Goal: Information Seeking & Learning: Learn about a topic

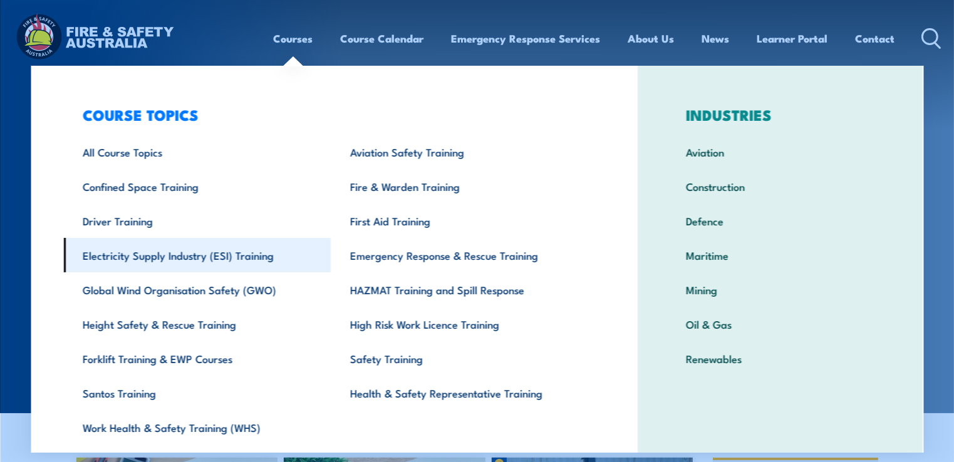
click at [178, 259] on link "Electricity Supply Industry (ESI) Training" at bounding box center [197, 255] width 267 height 34
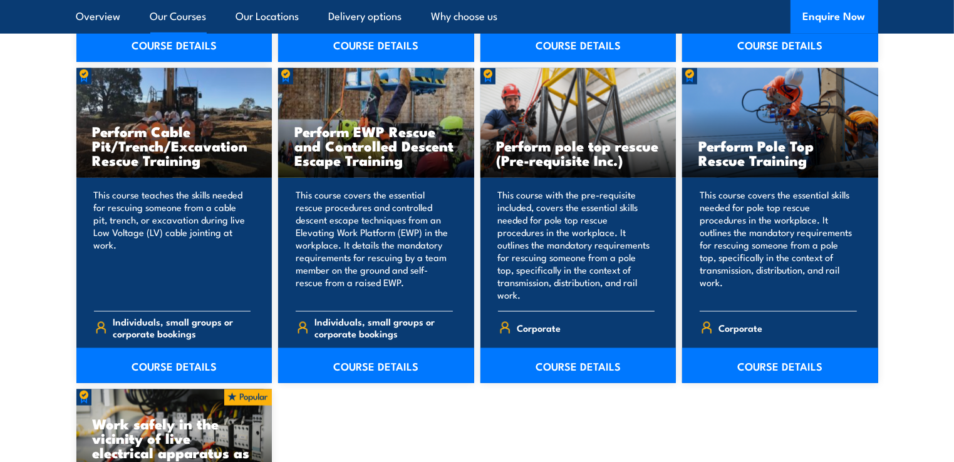
scroll to position [1691, 0]
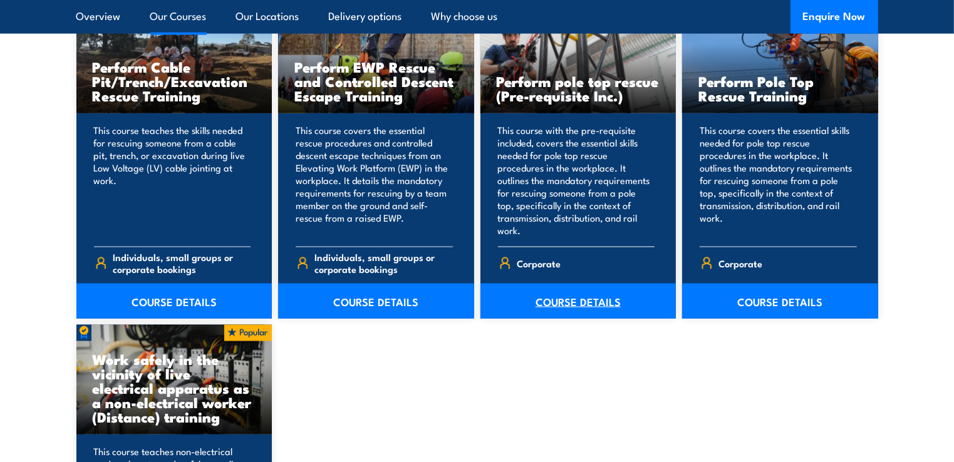
click at [574, 292] on link "COURSE DETAILS" at bounding box center [578, 301] width 196 height 35
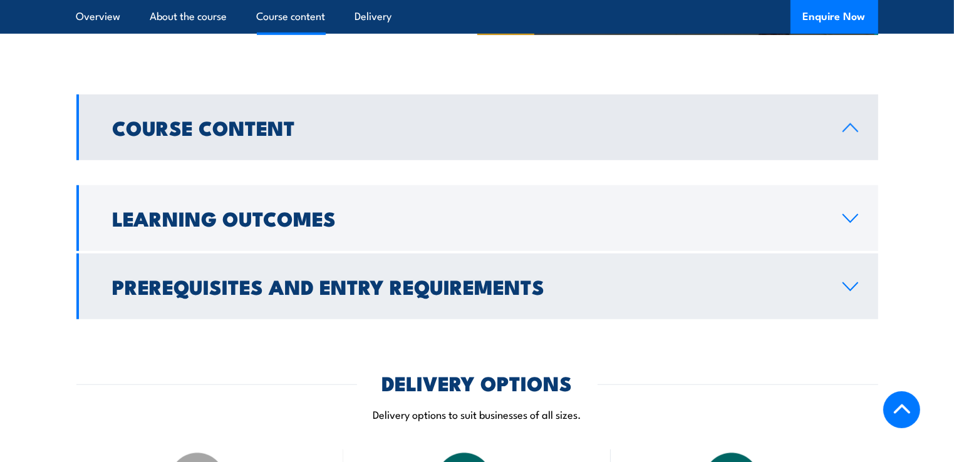
scroll to position [1002, 0]
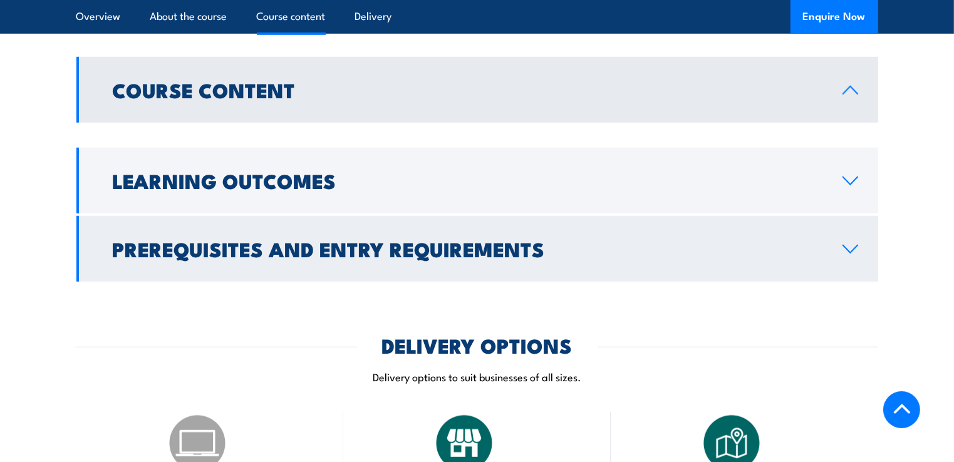
click at [346, 257] on h2 "Prerequisites and Entry Requirements" at bounding box center [467, 249] width 709 height 18
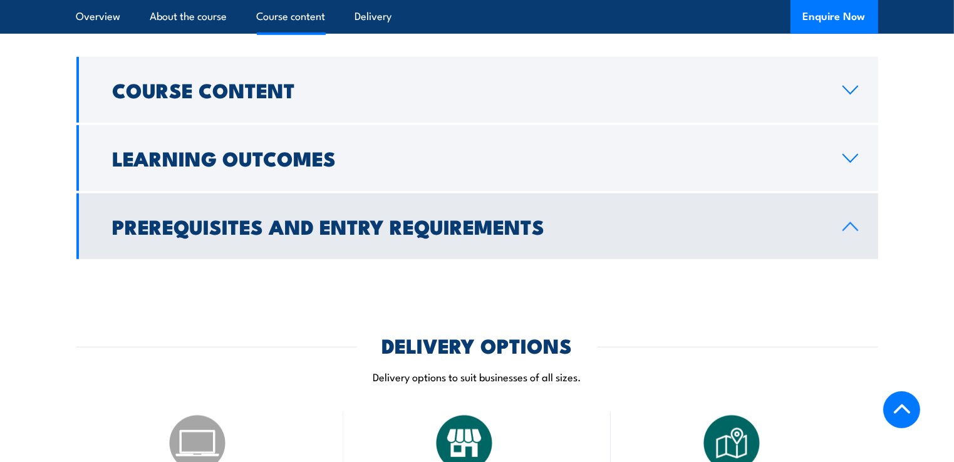
click at [279, 235] on h2 "Prerequisites and Entry Requirements" at bounding box center [467, 226] width 709 height 18
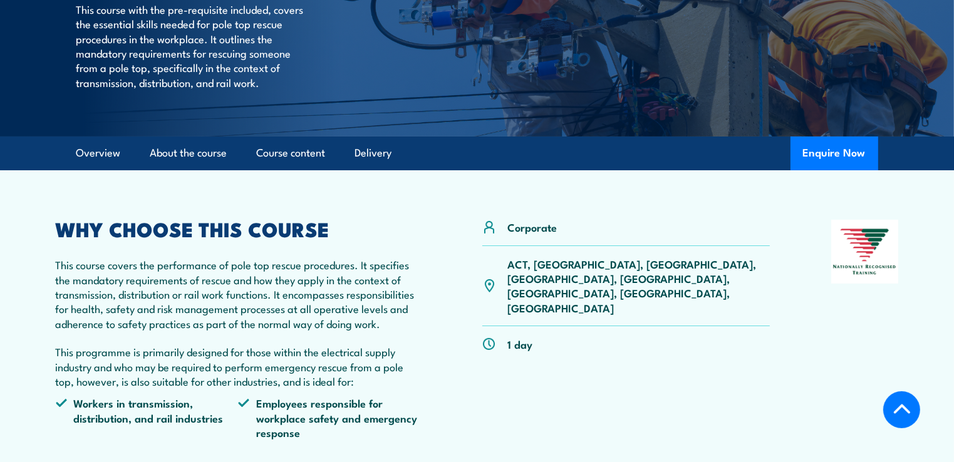
scroll to position [188, 0]
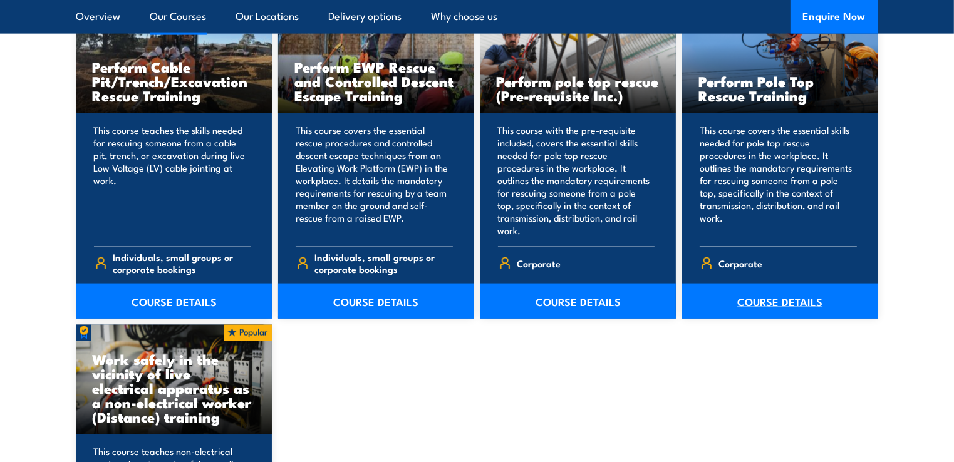
drag, startPoint x: 0, startPoint y: 0, endPoint x: 801, endPoint y: 291, distance: 852.1
click at [801, 291] on link "COURSE DETAILS" at bounding box center [780, 301] width 196 height 35
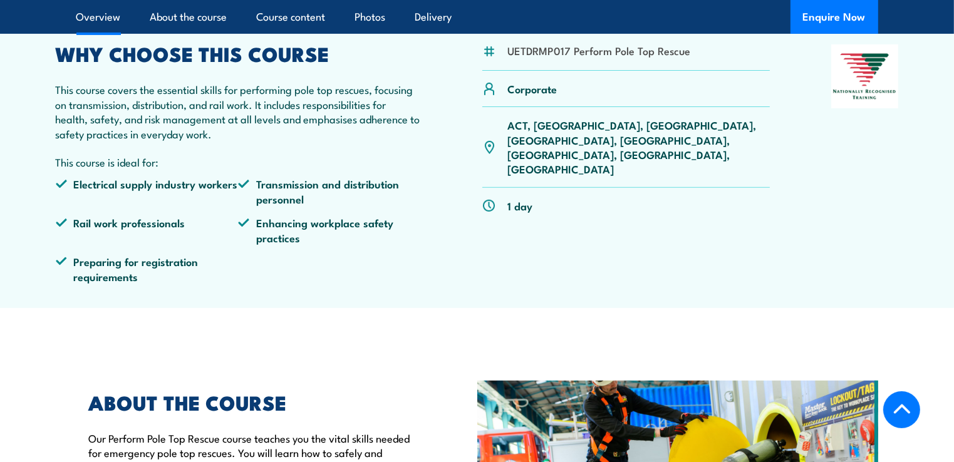
scroll to position [376, 0]
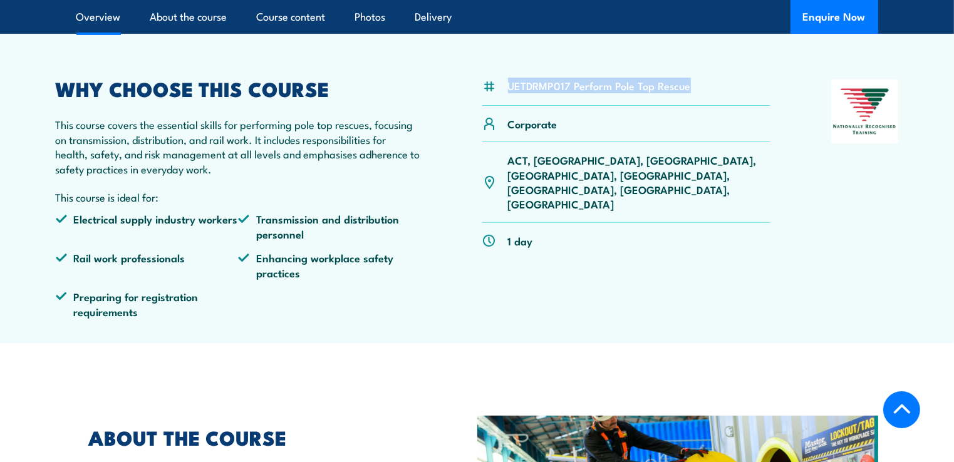
drag, startPoint x: 508, startPoint y: 88, endPoint x: 687, endPoint y: 93, distance: 179.1
click at [687, 93] on div "UETDRMP017 Perform Pole Top Rescue" at bounding box center [626, 93] width 288 height 26
click at [316, 222] on li "Transmission and distribution personnel" at bounding box center [329, 226] width 183 height 29
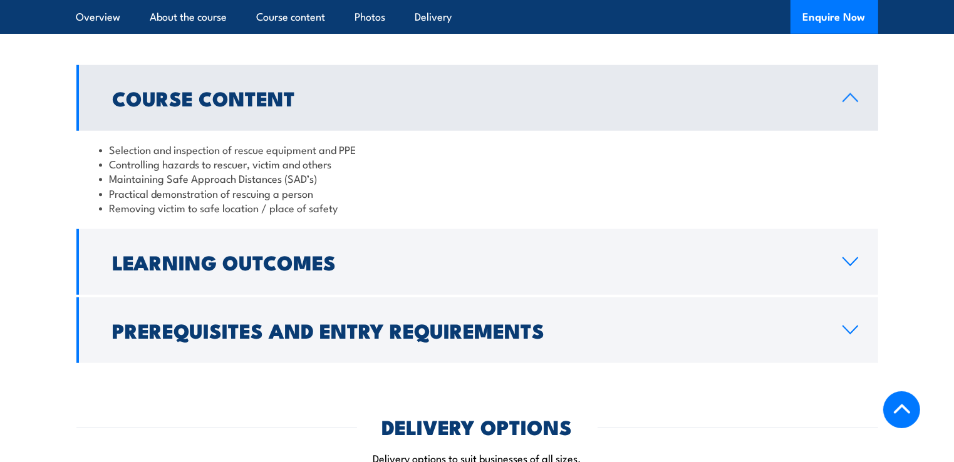
scroll to position [1127, 0]
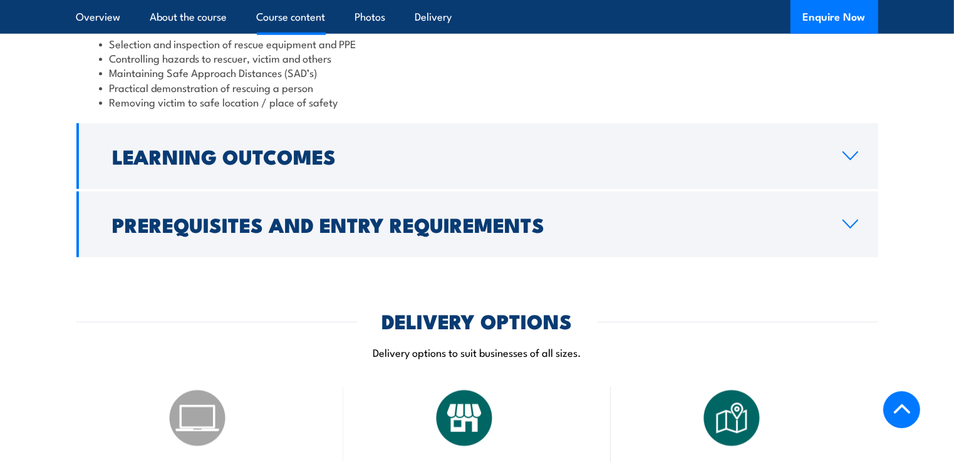
click at [316, 222] on h2 "Prerequisites and Entry Requirements" at bounding box center [467, 224] width 709 height 18
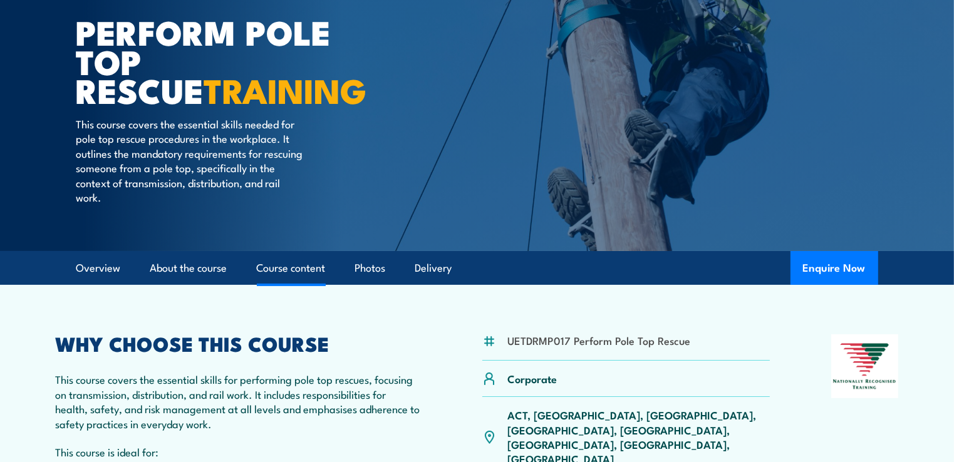
scroll to position [125, 0]
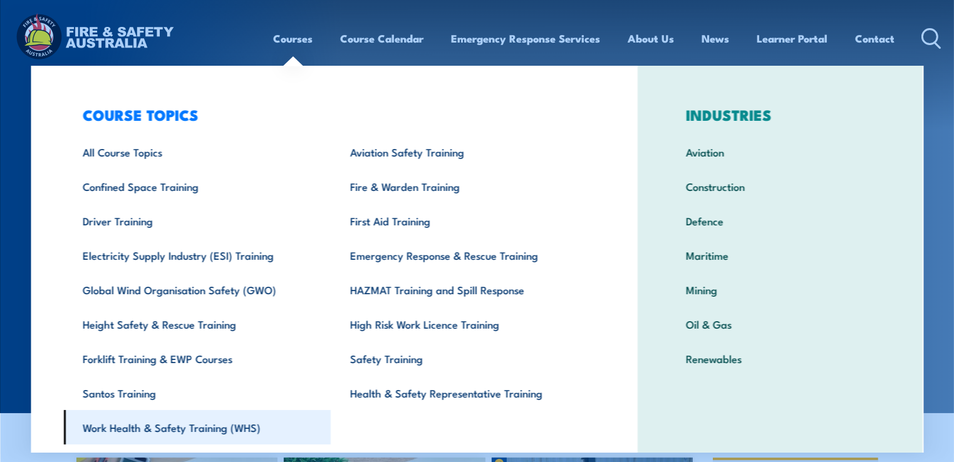
scroll to position [38, 0]
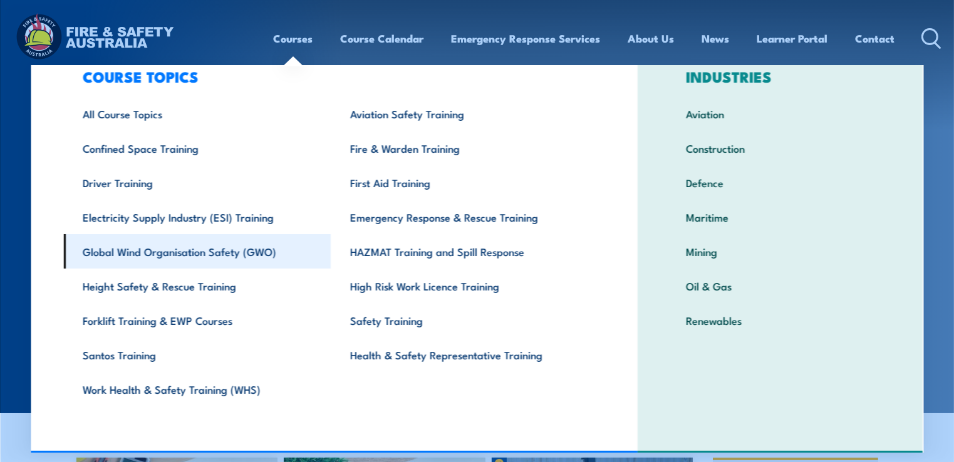
click at [176, 251] on link "Global Wind Organisation Safety (GWO)" at bounding box center [197, 251] width 267 height 34
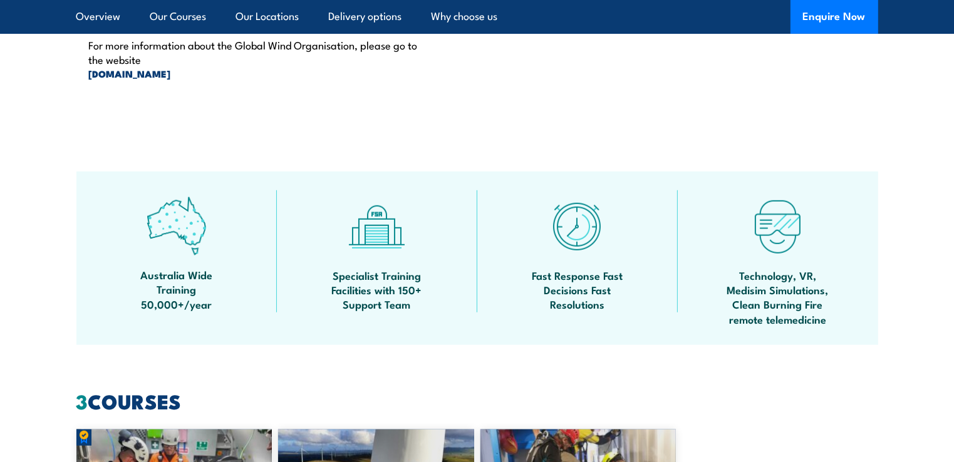
scroll to position [1127, 0]
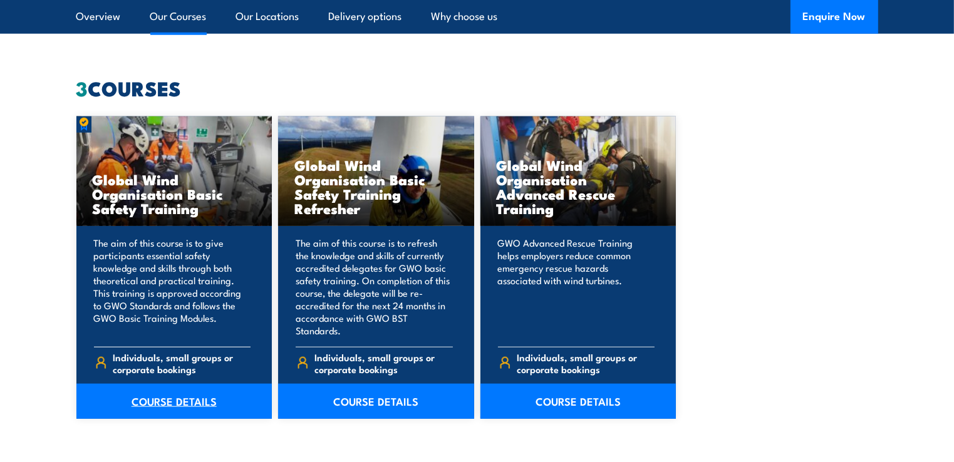
click at [202, 387] on link "COURSE DETAILS" at bounding box center [174, 401] width 196 height 35
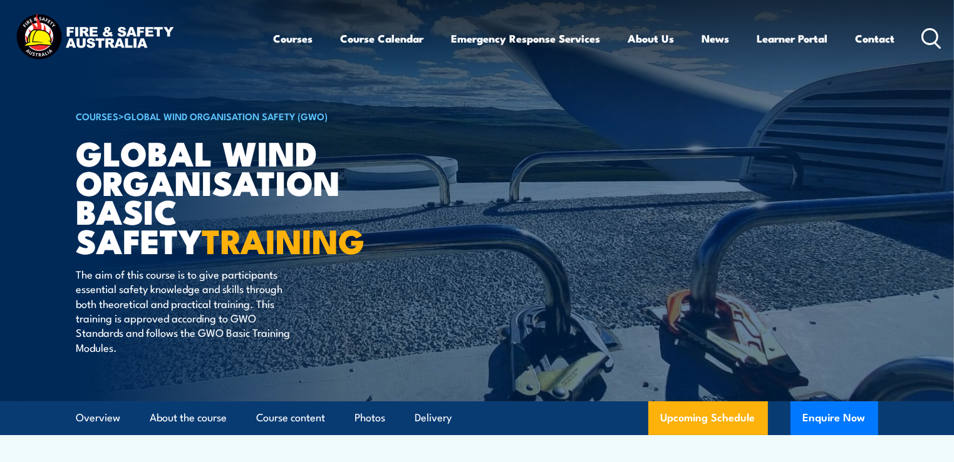
scroll to position [313, 0]
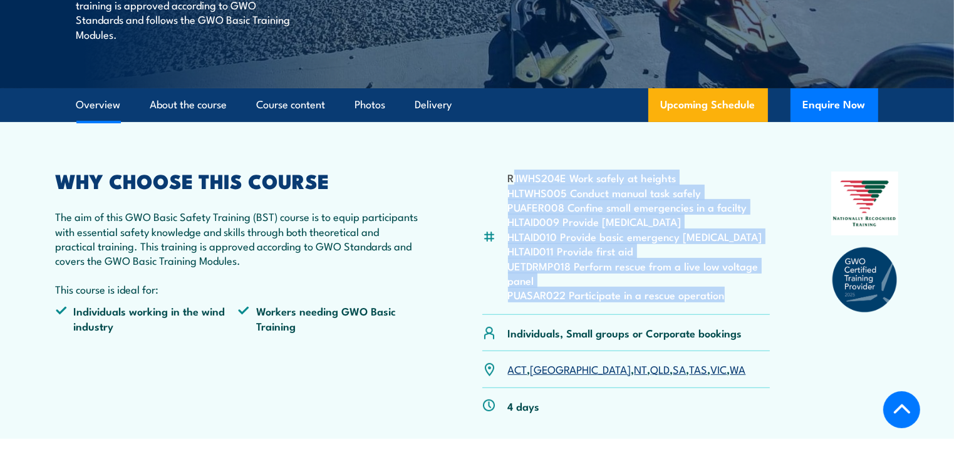
drag, startPoint x: 511, startPoint y: 177, endPoint x: 723, endPoint y: 301, distance: 246.1
click at [723, 301] on ul "RIIWHS204E Work safely at heights HLTWHS005 Conduct manual task safely PUAFER00…" at bounding box center [639, 236] width 262 height 132
copy ul "IIWHS204E Work safely at heights HLTWHS005 Conduct manual task safely PUAFER008…"
click at [616, 234] on li "HLTAID010 Provide basic emergency life support" at bounding box center [639, 236] width 262 height 14
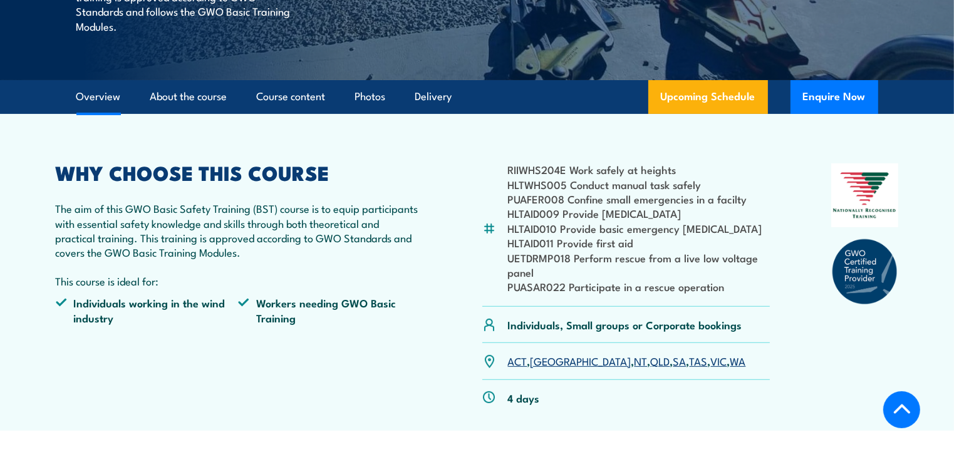
scroll to position [376, 0]
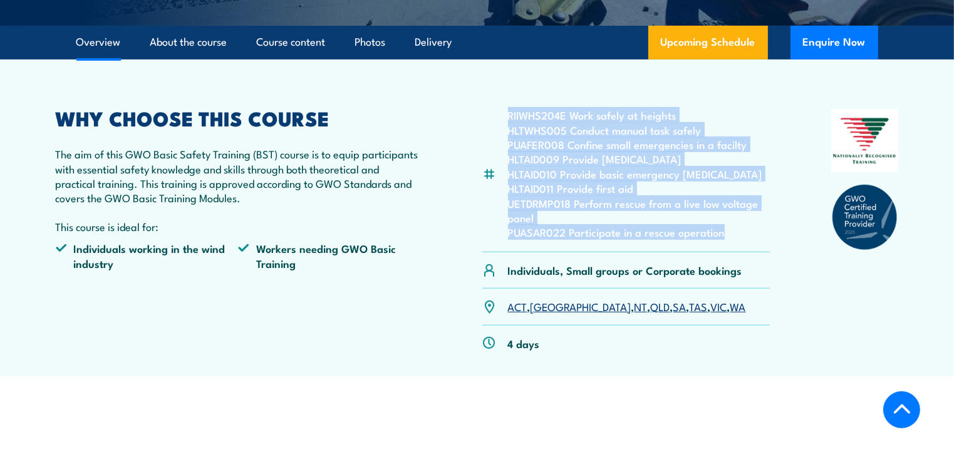
drag, startPoint x: 504, startPoint y: 114, endPoint x: 743, endPoint y: 229, distance: 265.2
click at [743, 229] on div "RIIWHS204E Work safely at heights HLTWHS005 Conduct manual task safely PUAFER00…" at bounding box center [626, 180] width 288 height 143
click at [743, 229] on li "PUASAR022 Participate in a rescue operation" at bounding box center [639, 232] width 262 height 14
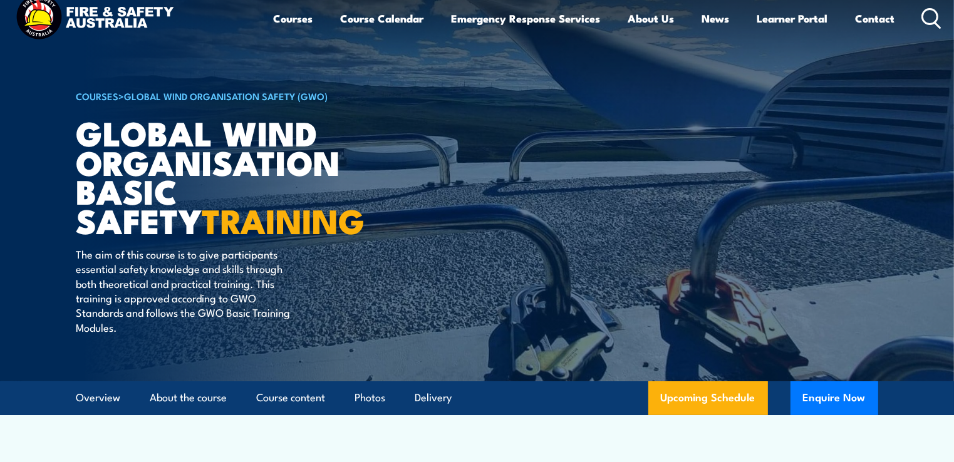
scroll to position [0, 0]
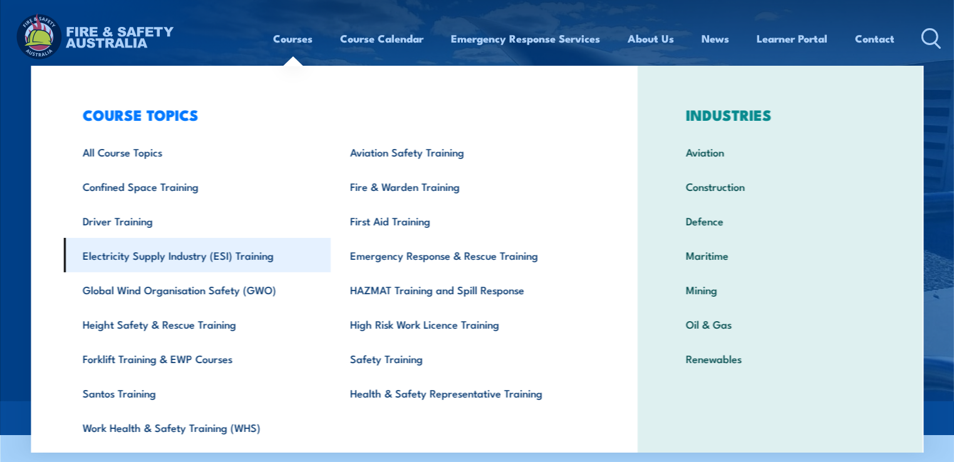
click at [153, 255] on link "Electricity Supply Industry (ESI) Training" at bounding box center [197, 255] width 267 height 34
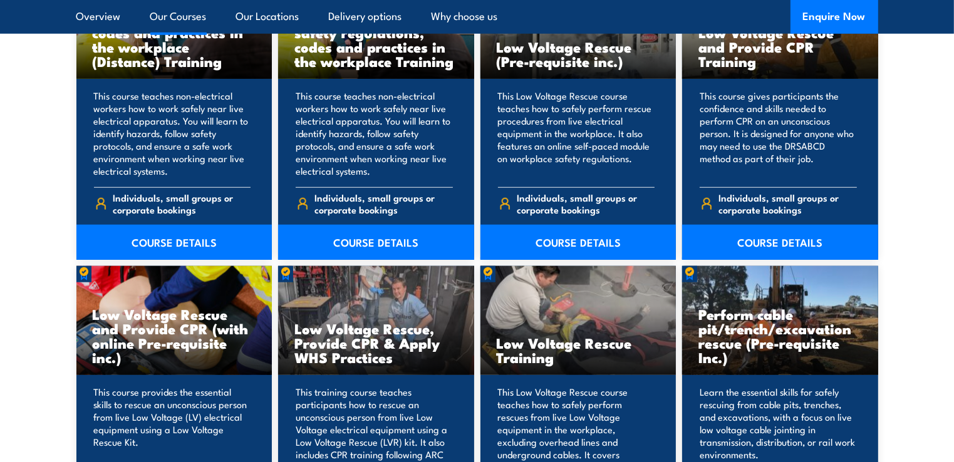
scroll to position [1252, 0]
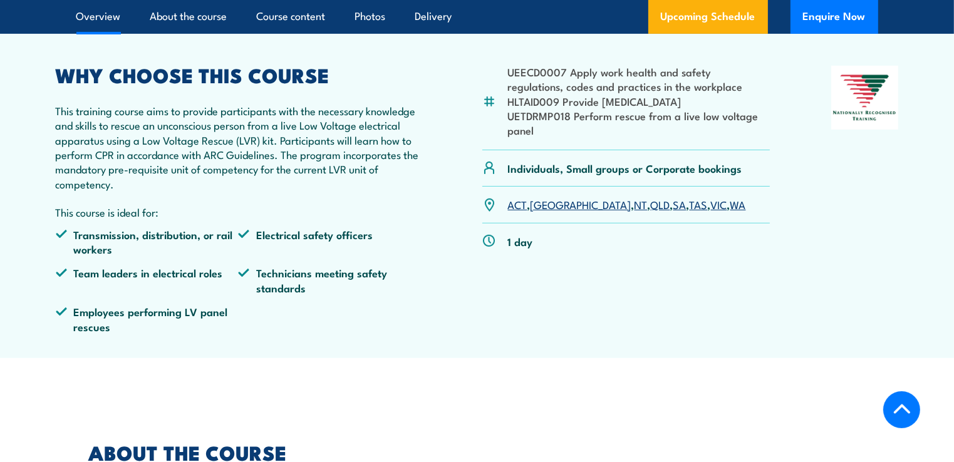
scroll to position [376, 0]
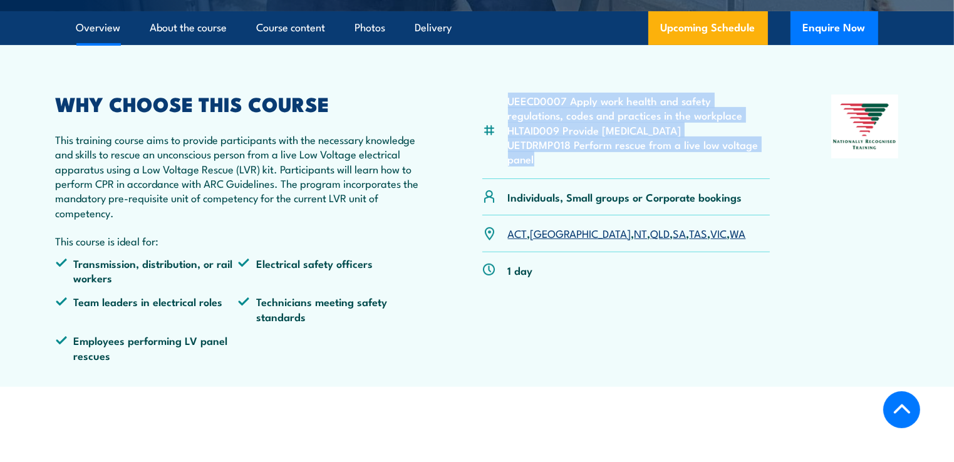
drag, startPoint x: 543, startPoint y: 195, endPoint x: 500, endPoint y: 132, distance: 75.7
click at [500, 132] on div "UEECD0007 Apply work health and safety regulations, codes and practices in the …" at bounding box center [626, 137] width 288 height 85
copy ul "UEECD0007 Apply work health and safety regulations, codes and practices in the …"
click at [614, 166] on li "UETDRMP018 Perform rescue from a live low voltage panel" at bounding box center [639, 151] width 262 height 29
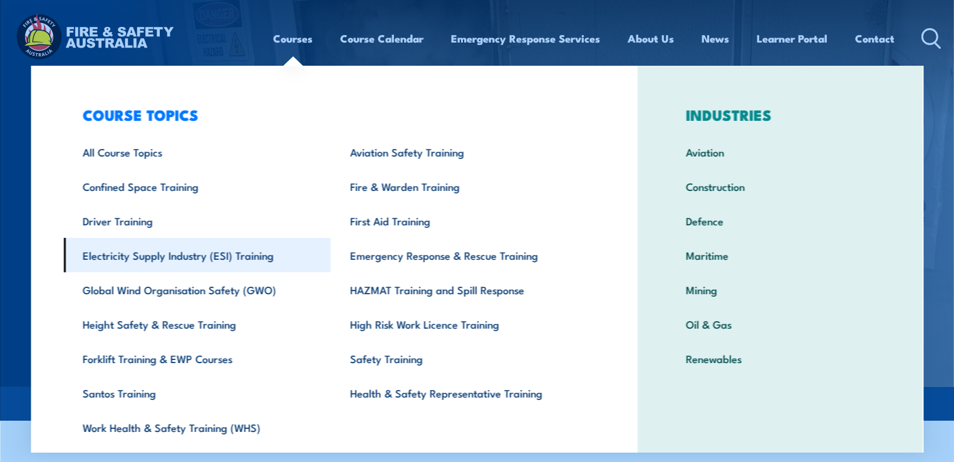
scroll to position [38, 0]
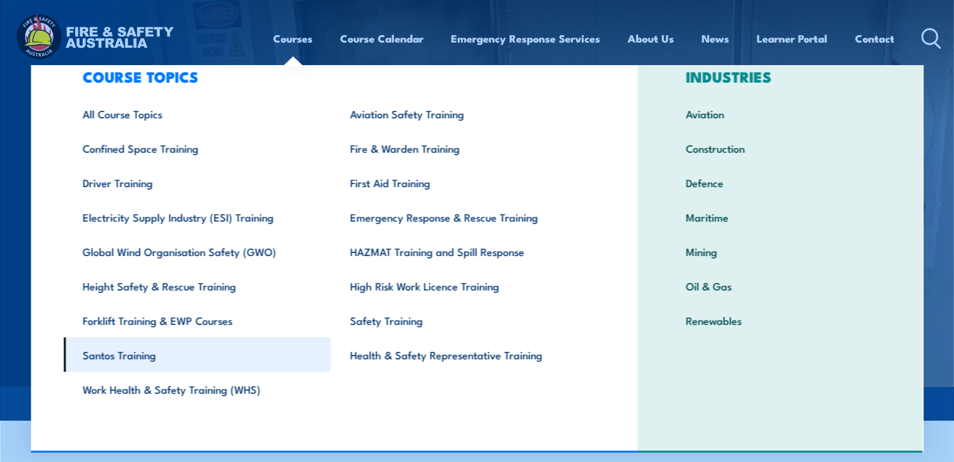
click at [136, 350] on link "Santos Training" at bounding box center [197, 354] width 267 height 34
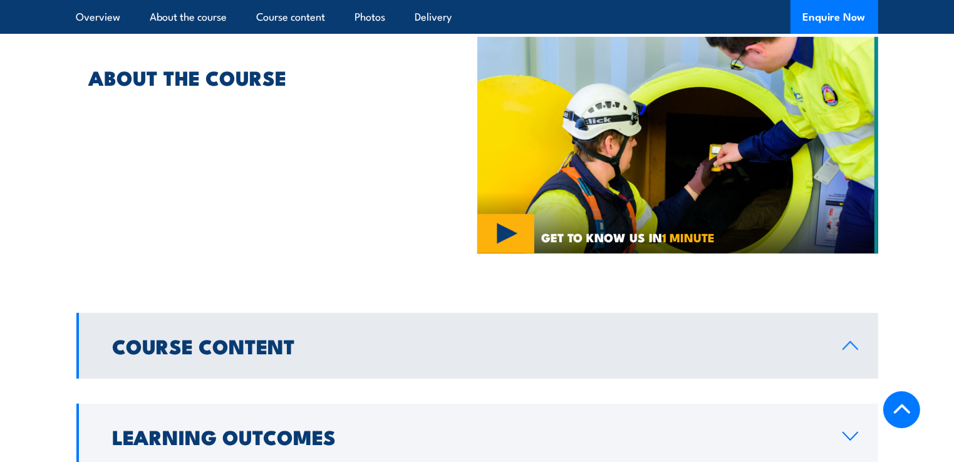
scroll to position [877, 0]
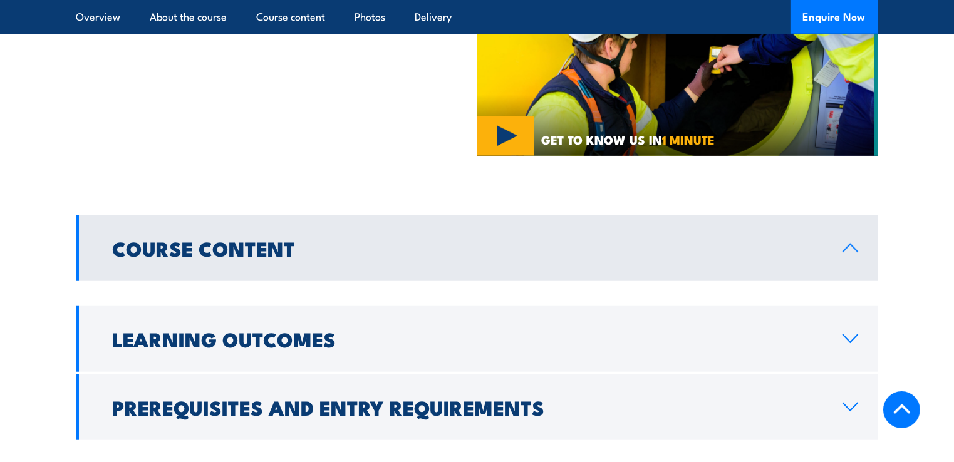
click at [292, 240] on h2 "Course Content" at bounding box center [467, 248] width 709 height 18
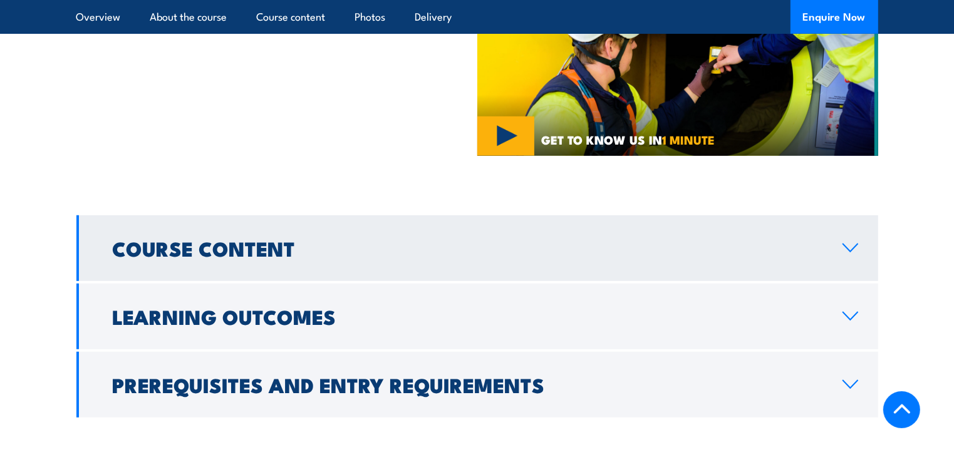
click at [296, 239] on h2 "Course Content" at bounding box center [467, 248] width 709 height 18
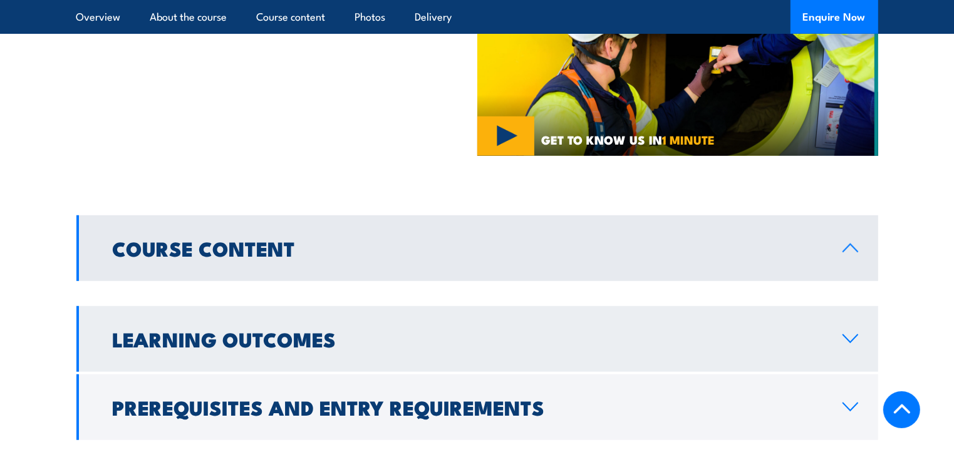
click at [322, 330] on h2 "Learning Outcomes" at bounding box center [467, 339] width 709 height 18
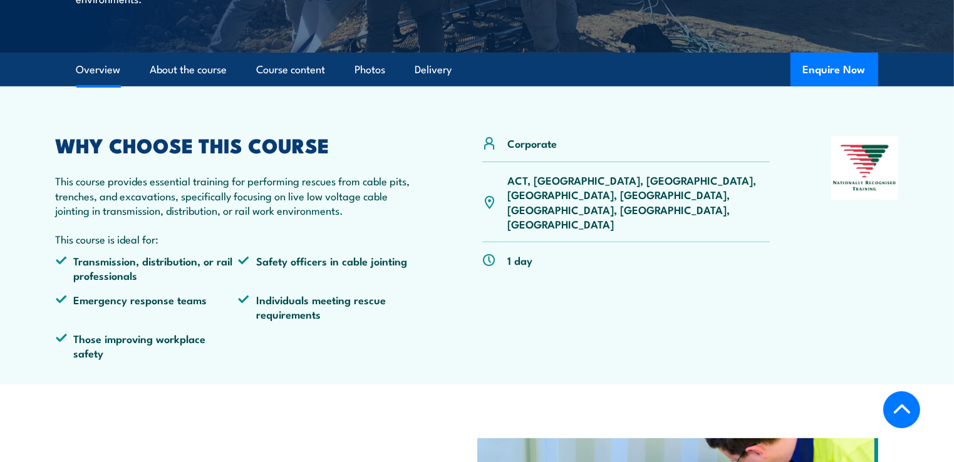
scroll to position [376, 0]
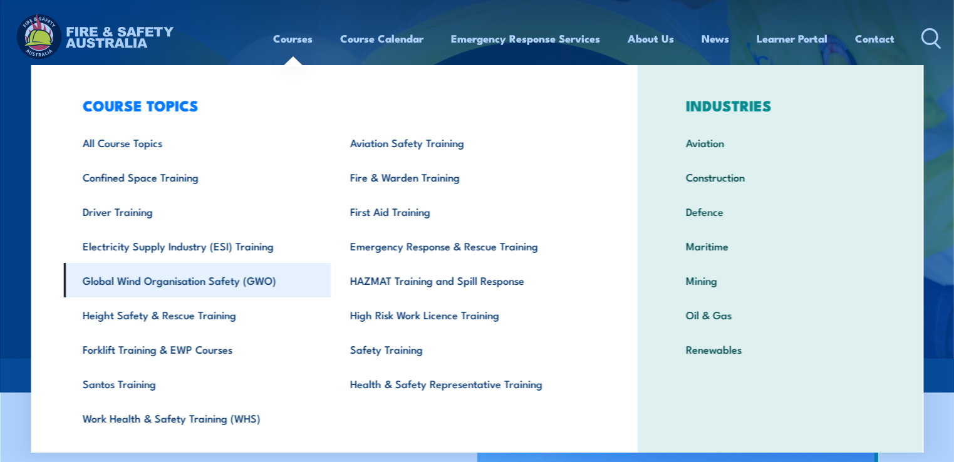
scroll to position [38, 0]
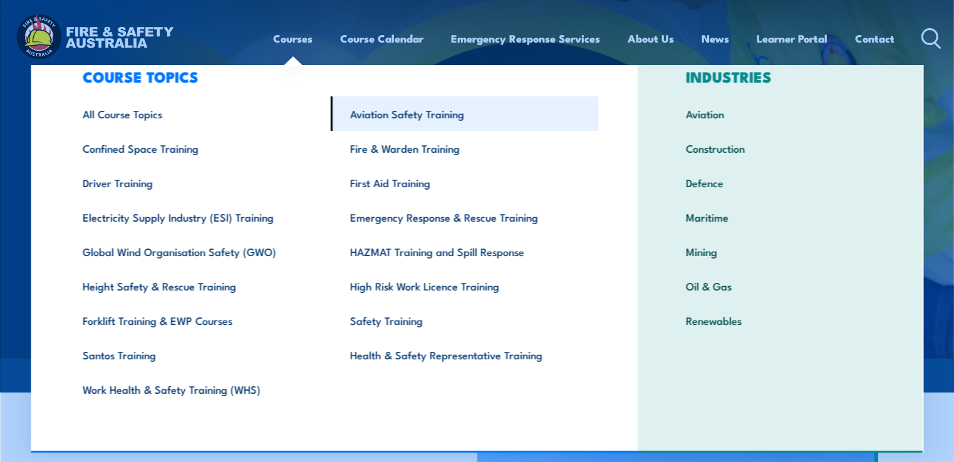
click at [408, 125] on link "Aviation Safety Training" at bounding box center [464, 113] width 267 height 34
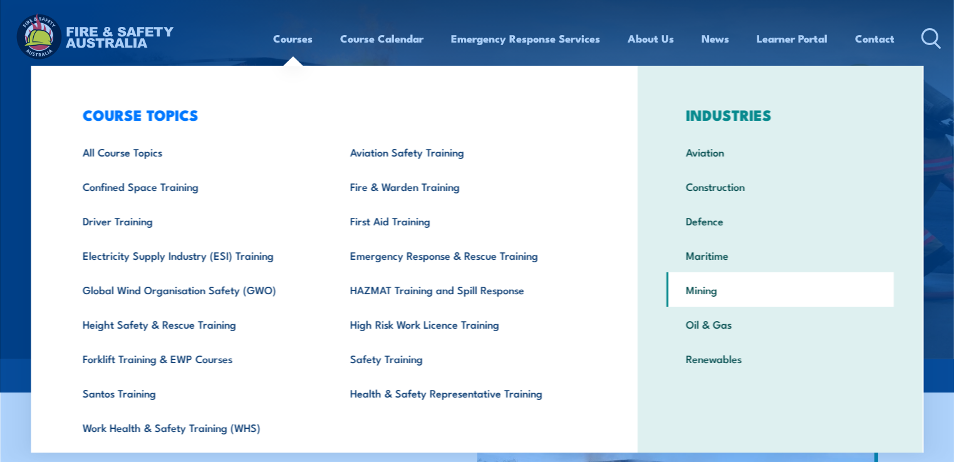
click at [712, 296] on link "Mining" at bounding box center [780, 289] width 227 height 34
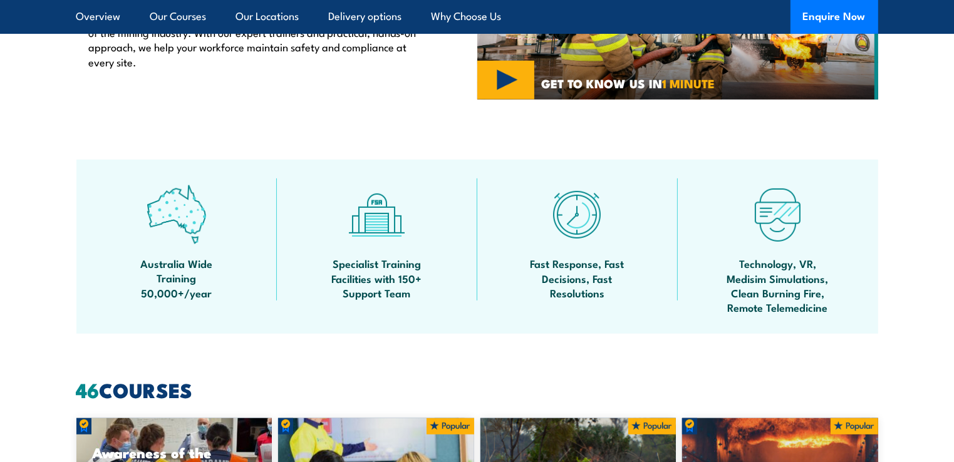
scroll to position [877, 0]
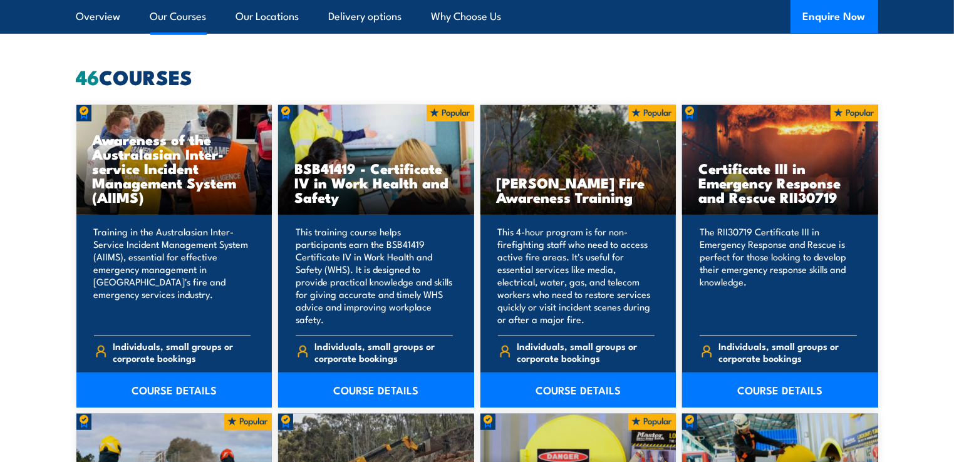
drag, startPoint x: 835, startPoint y: 198, endPoint x: 699, endPoint y: 177, distance: 137.6
click at [699, 177] on h3 "Certificate III in Emergency Response and Rescue RII30719" at bounding box center [779, 182] width 163 height 43
copy h3 "Certificate III in Emergency Response and Rescue RII30719"
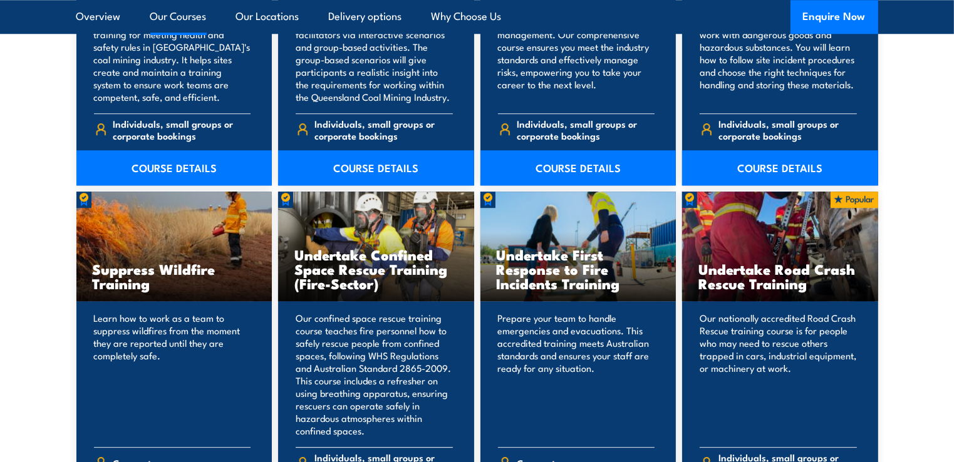
scroll to position [3631, 0]
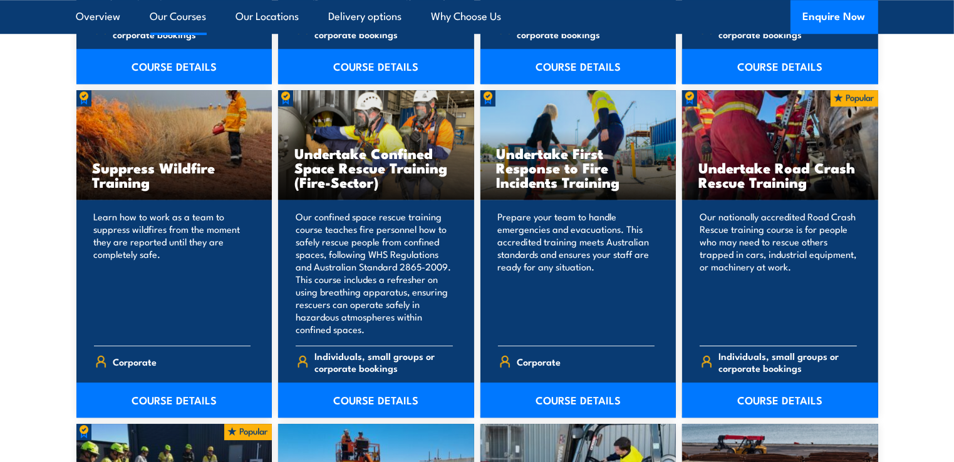
drag, startPoint x: 805, startPoint y: 186, endPoint x: 701, endPoint y: 174, distance: 104.0
click at [701, 174] on h3 "Undertake Road Crash Rescue Training" at bounding box center [779, 174] width 163 height 29
copy h3 "Undertake Road Crash Rescue Training"
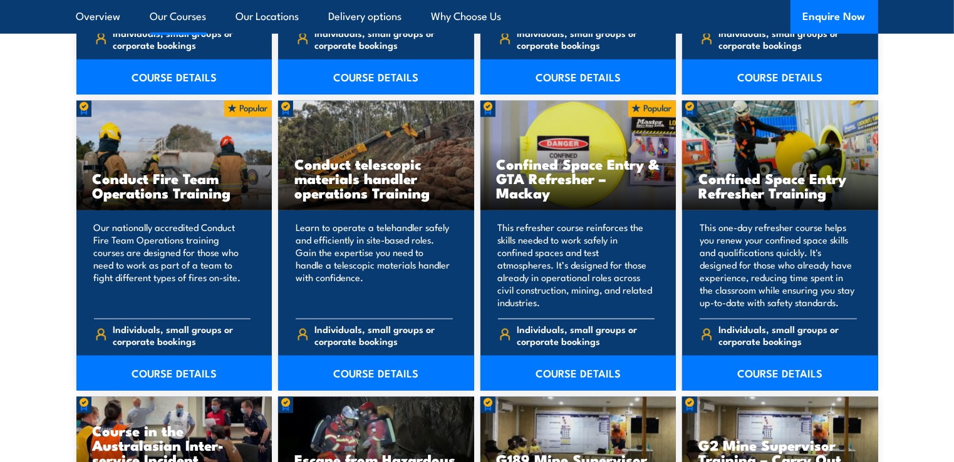
scroll to position [1252, 0]
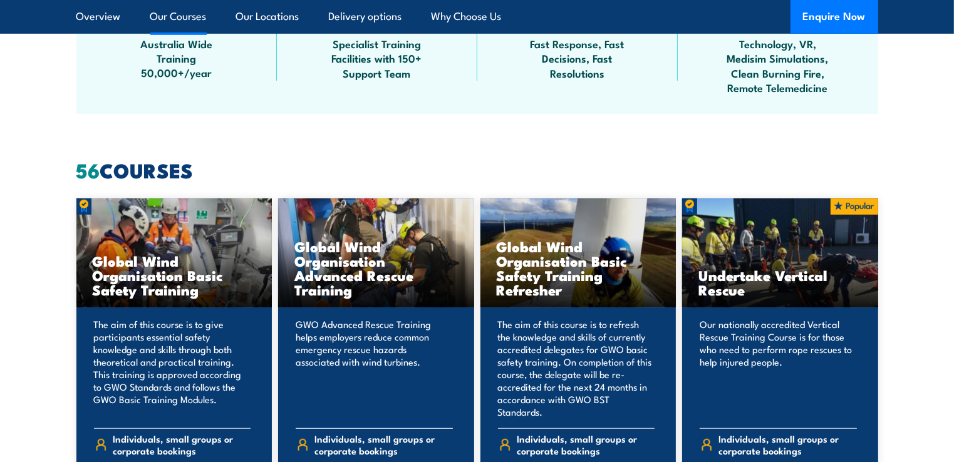
scroll to position [939, 0]
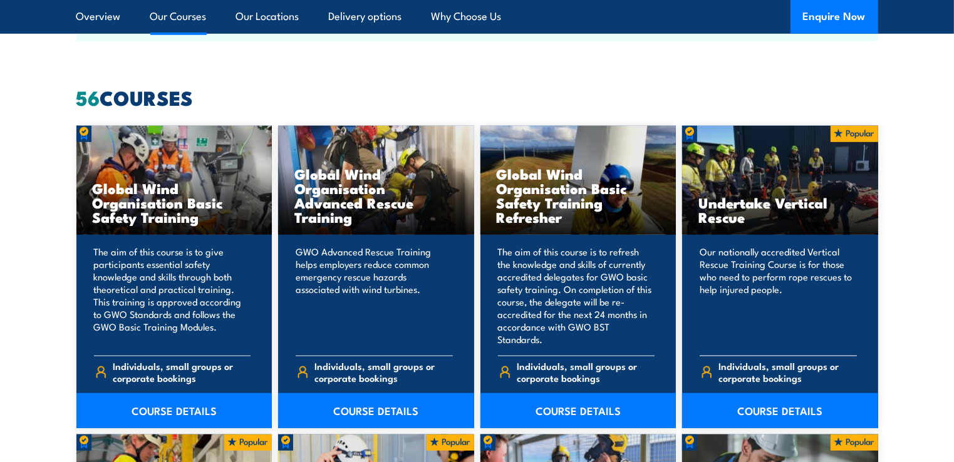
drag, startPoint x: 748, startPoint y: 220, endPoint x: 697, endPoint y: 210, distance: 51.0
click at [698, 210] on h3 "Undertake Vertical Rescue" at bounding box center [779, 209] width 163 height 29
click at [766, 221] on h3 "Undertake Vertical Rescue" at bounding box center [779, 209] width 163 height 29
drag, startPoint x: 752, startPoint y: 221, endPoint x: 694, endPoint y: 210, distance: 59.2
click at [694, 210] on div "Undertake Vertical Rescue" at bounding box center [780, 181] width 196 height 110
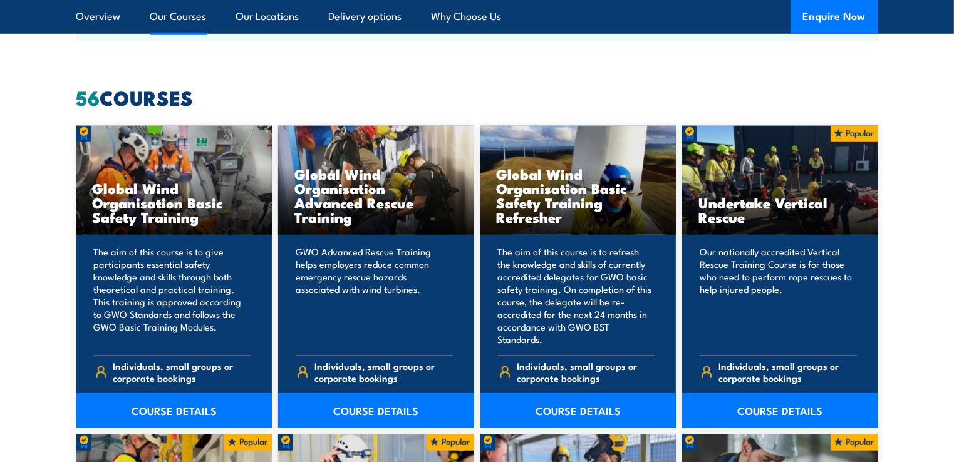
copy div "Undertake Vertical Rescue"
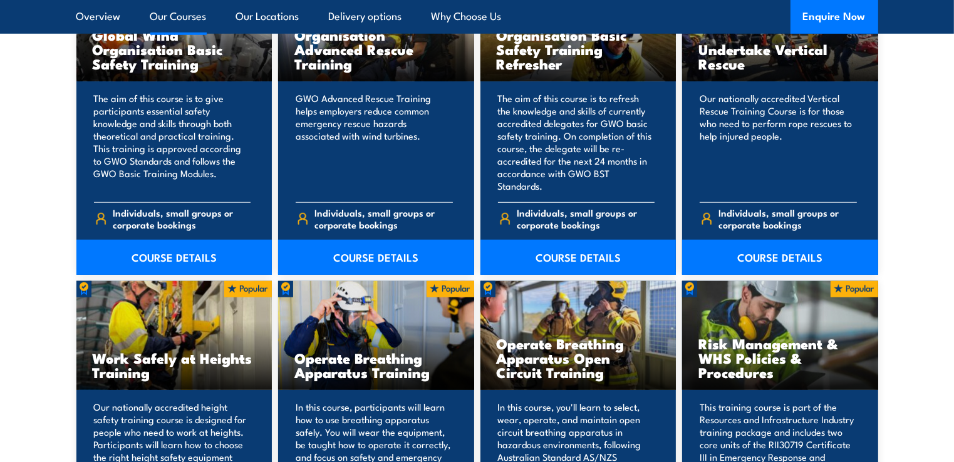
scroll to position [1190, 0]
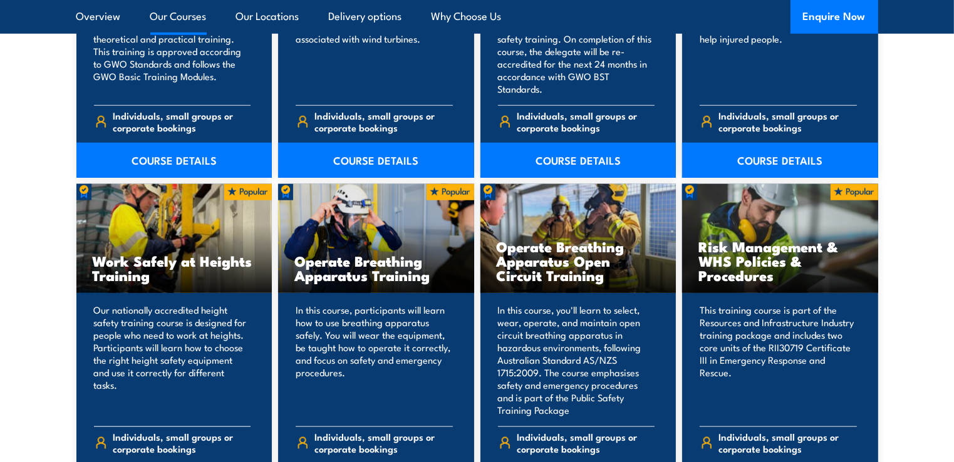
click at [149, 276] on h3 "Work Safely at Heights Training" at bounding box center [174, 268] width 163 height 29
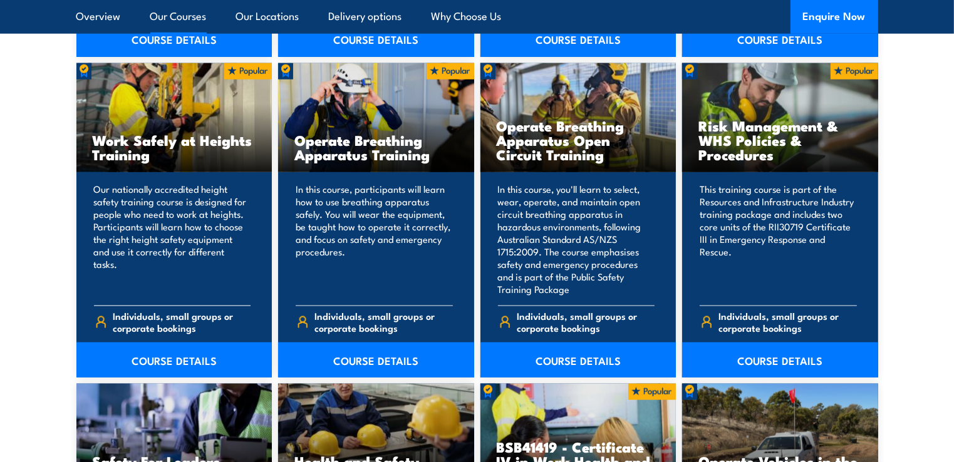
scroll to position [1315, 0]
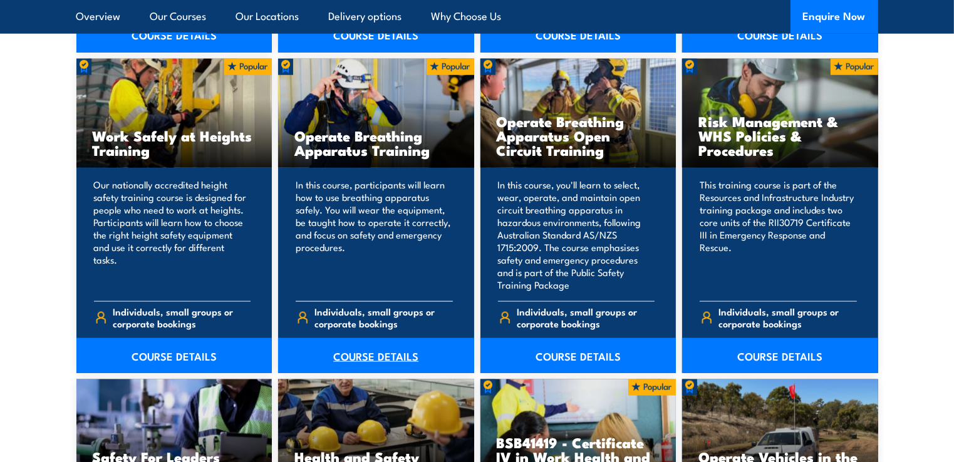
click at [355, 354] on link "COURSE DETAILS" at bounding box center [376, 355] width 196 height 35
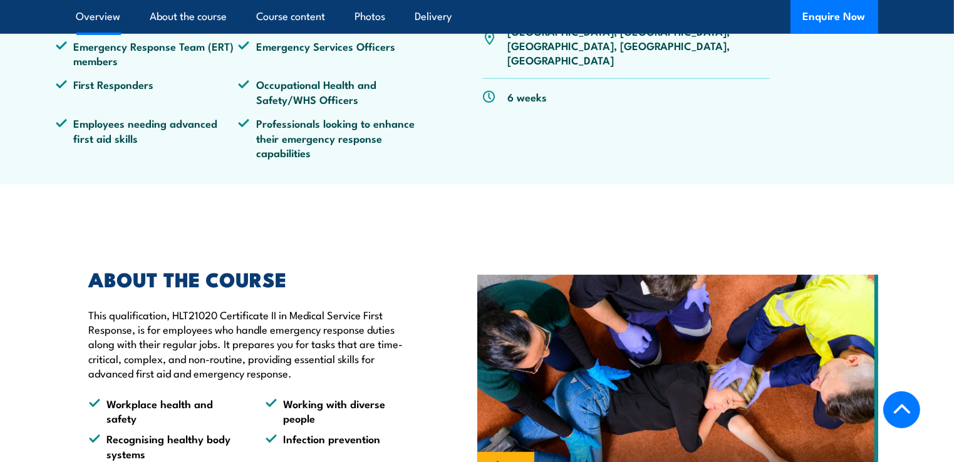
scroll to position [188, 0]
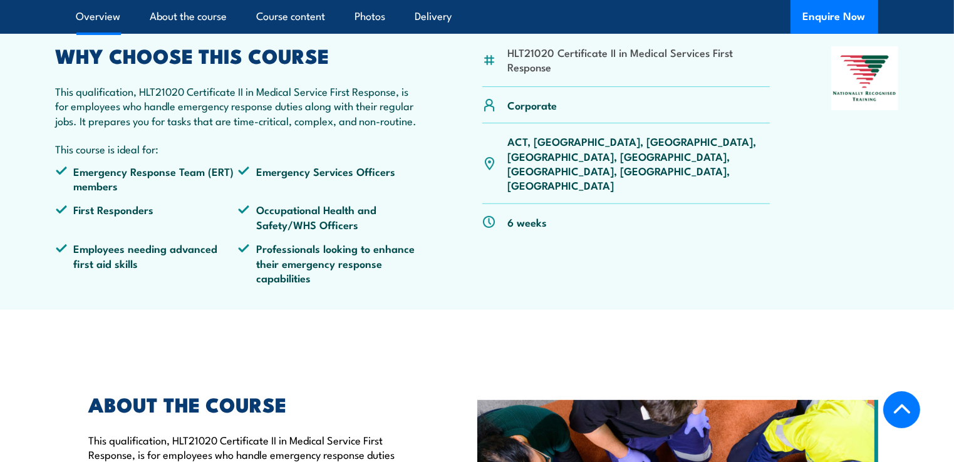
click at [378, 232] on li "Occupational Health and Safety/WHS Officers" at bounding box center [329, 216] width 183 height 29
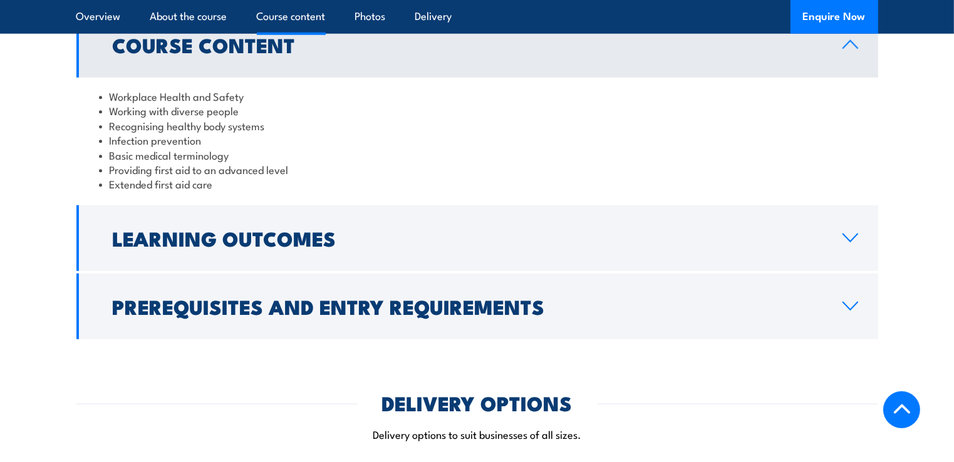
scroll to position [1064, 0]
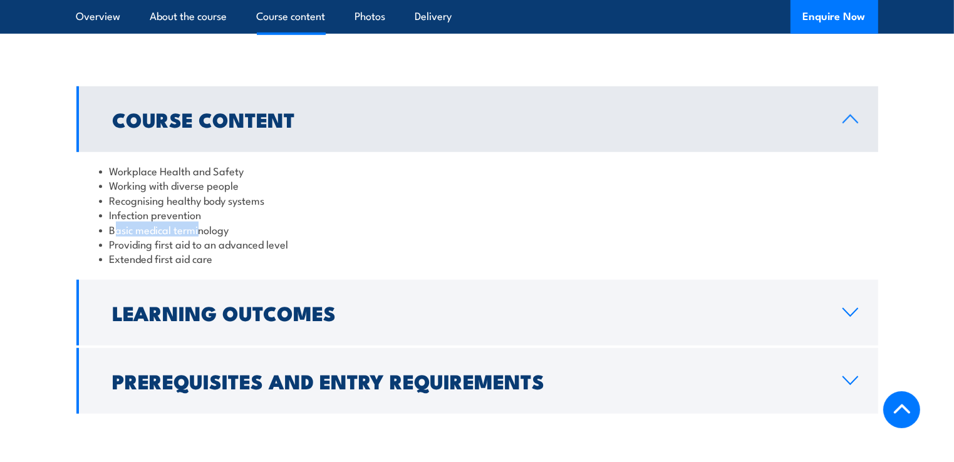
drag, startPoint x: 115, startPoint y: 260, endPoint x: 199, endPoint y: 260, distance: 83.9
click at [199, 237] on li "Basic medical terminology" at bounding box center [477, 229] width 756 height 14
click at [205, 265] on li "Extended first aid care" at bounding box center [477, 258] width 756 height 14
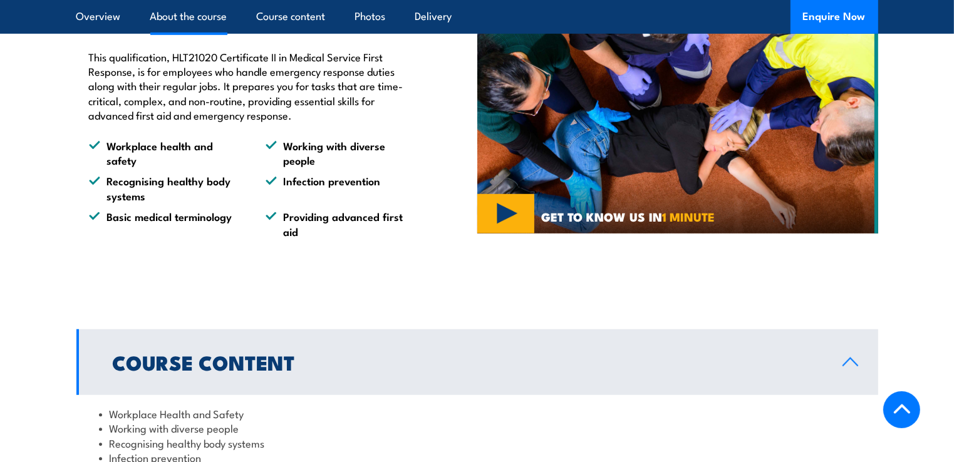
scroll to position [751, 0]
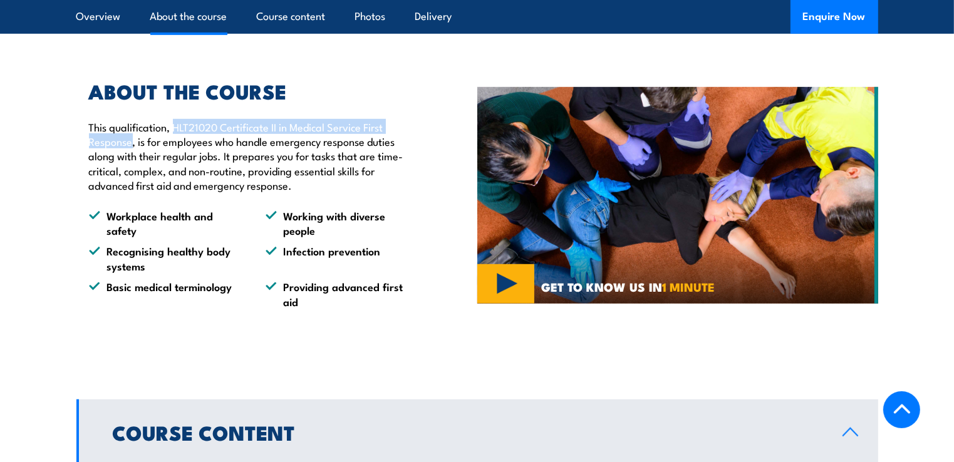
drag, startPoint x: 173, startPoint y: 154, endPoint x: 130, endPoint y: 171, distance: 45.8
click at [130, 171] on p "This qualification, HLT21020 Certificate II in Medical Service First Response, …" at bounding box center [254, 156] width 331 height 73
copy p "HLT21020 Certificate II in Medical Service First Response"
click at [319, 186] on p "This qualification, HLT21020 Certificate II in Medical Service First Response, …" at bounding box center [254, 156] width 331 height 73
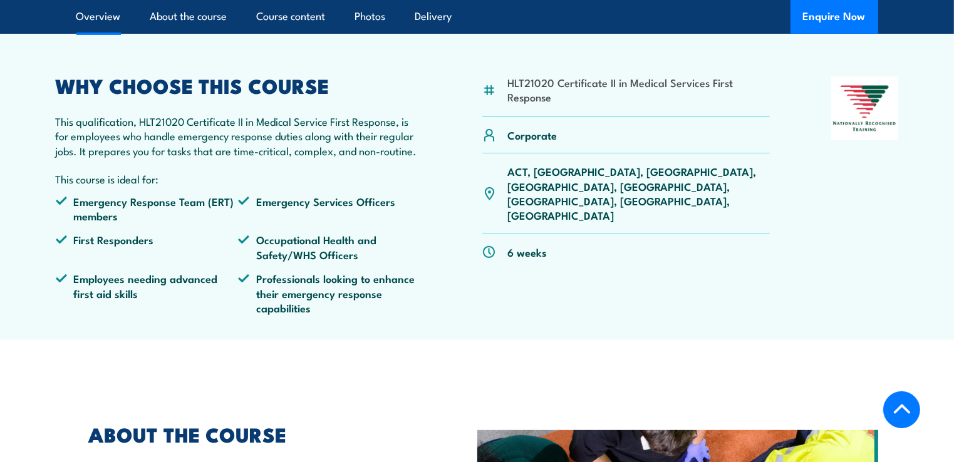
scroll to position [501, 0]
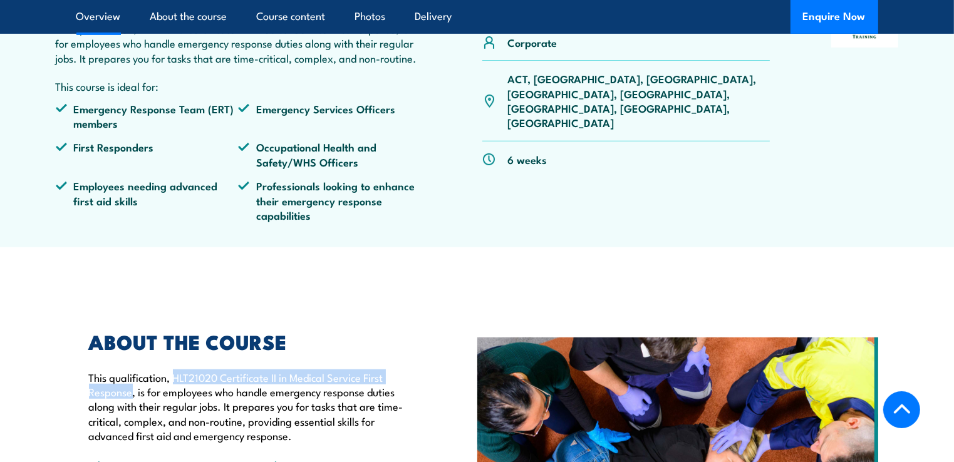
drag, startPoint x: 172, startPoint y: 406, endPoint x: 131, endPoint y: 424, distance: 44.3
click at [131, 424] on p "This qualification, HLT21020 Certificate II in Medical Service First Response, …" at bounding box center [254, 406] width 331 height 73
copy p "HLT21020 Certificate II in Medical Service First Response"
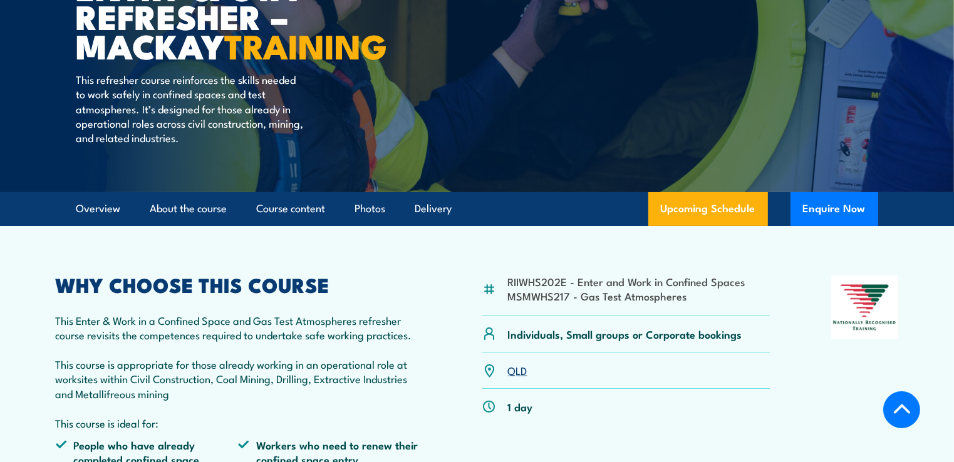
scroll to position [250, 0]
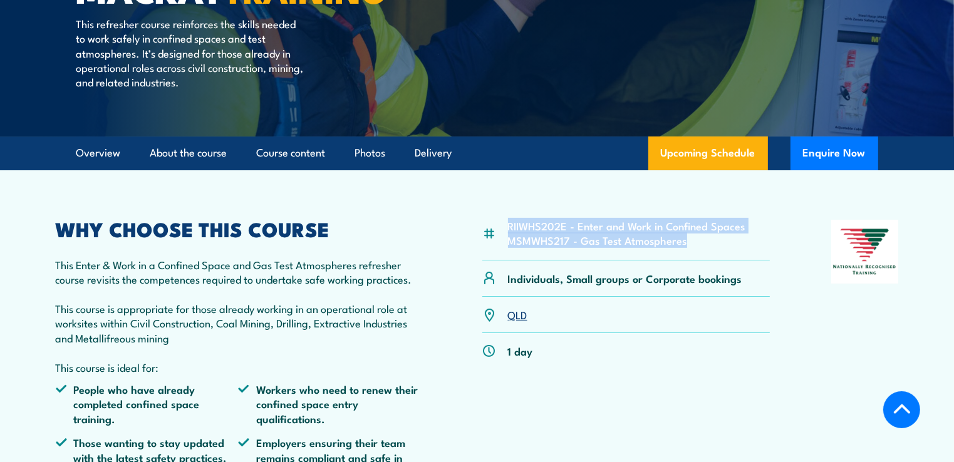
drag, startPoint x: 688, startPoint y: 270, endPoint x: 503, endPoint y: 261, distance: 184.9
click at [503, 260] on div "RIIWHS202E - Enter and Work in Confined Spaces MSMWHS217 - Gas Test Atmospheres" at bounding box center [626, 240] width 288 height 41
copy ul "RIIWHS202E - Enter and Work in Confined Spaces MSMWHS217 - Gas Test Atmospheres"
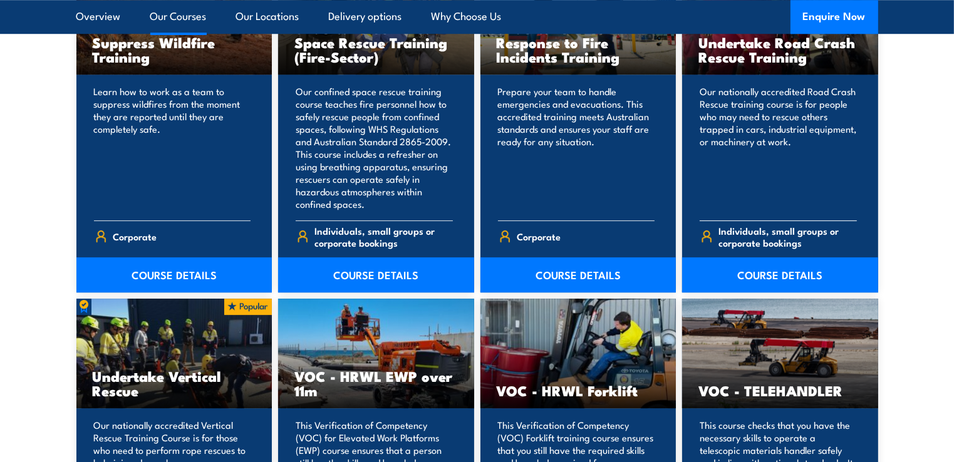
scroll to position [3631, 0]
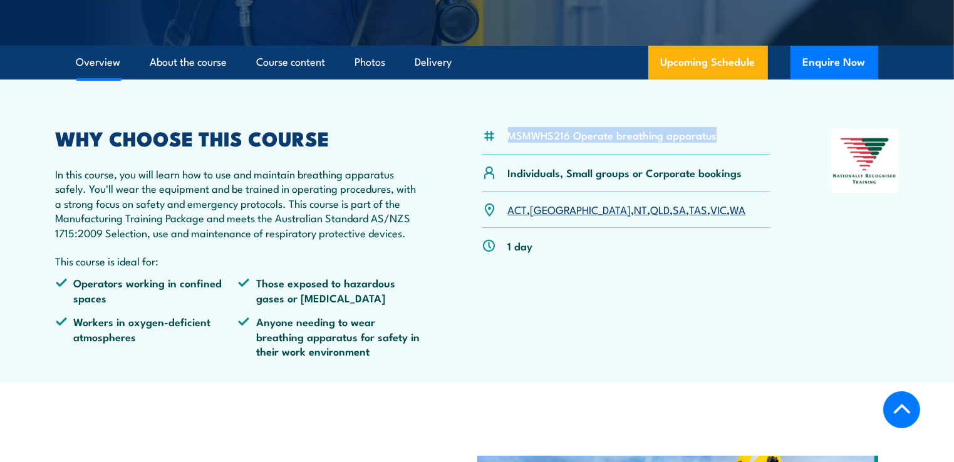
drag, startPoint x: 716, startPoint y: 151, endPoint x: 506, endPoint y: 148, distance: 209.8
click at [506, 148] on div "MSMWHS216 Operate breathing apparatus" at bounding box center [626, 142] width 288 height 26
copy li "MSMWHS216 Operate breathing apparatus"
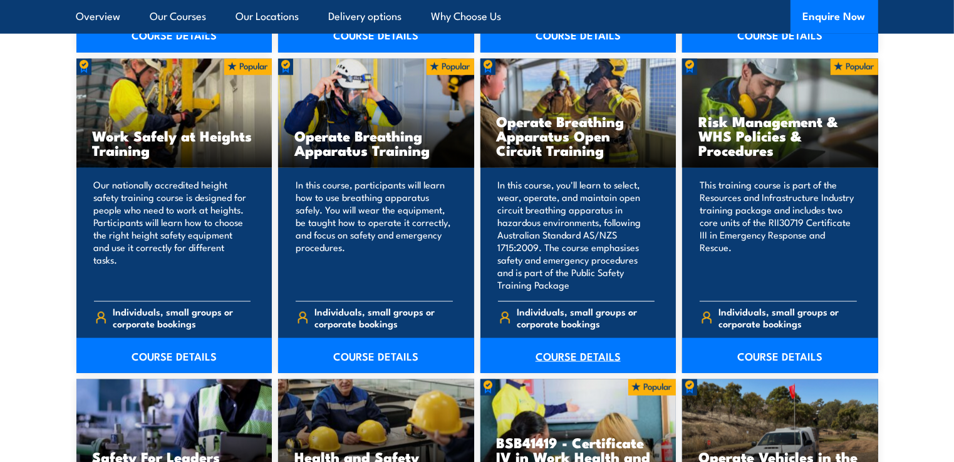
click at [582, 349] on link "COURSE DETAILS" at bounding box center [578, 355] width 196 height 35
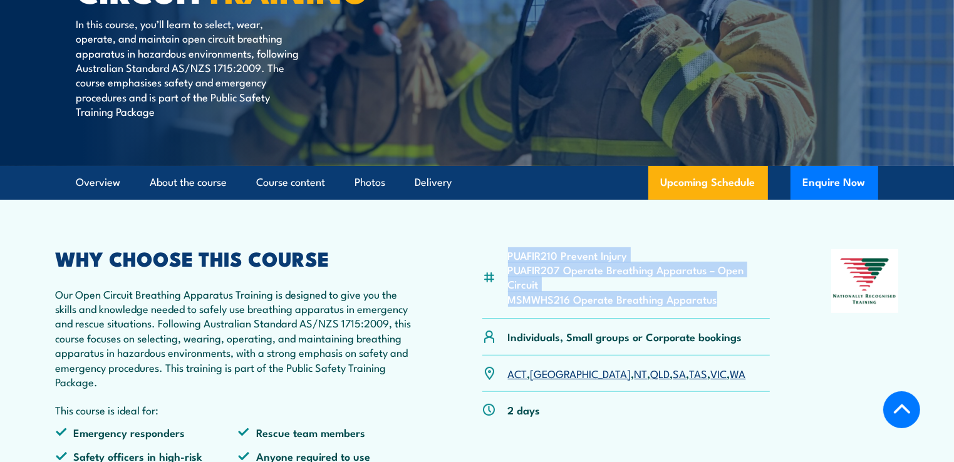
drag, startPoint x: 713, startPoint y: 302, endPoint x: 505, endPoint y: 259, distance: 212.8
click at [505, 259] on div "PUAFIR210 Prevent Injury PUAFIR207 Operate Breathing Apparatus – Open Circuit M…" at bounding box center [626, 284] width 288 height 70
copy ul "PUAFIR210 Prevent Injury PUAFIR207 Operate Breathing Apparatus – Open Circuit M…"
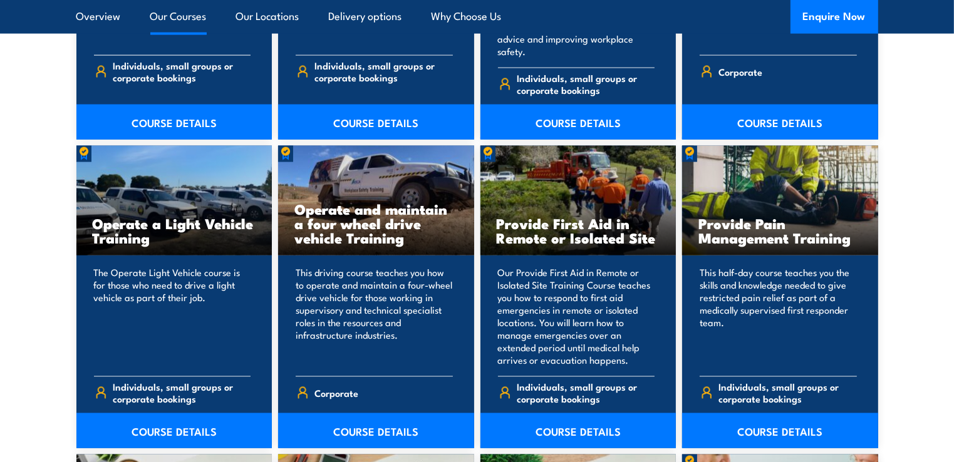
scroll to position [1941, 0]
